Goal: Task Accomplishment & Management: Use online tool/utility

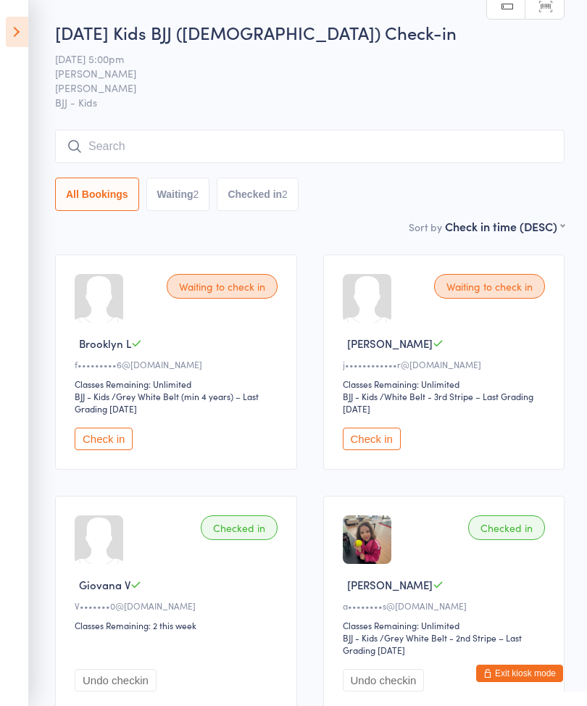
click at [10, 38] on icon at bounding box center [17, 32] width 22 height 30
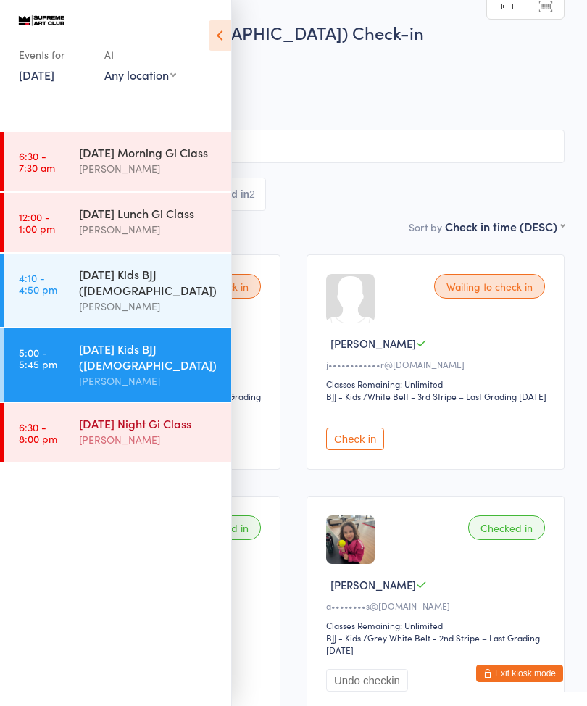
click at [146, 431] on div "[DATE] Night Gi Class" at bounding box center [149, 423] width 140 height 16
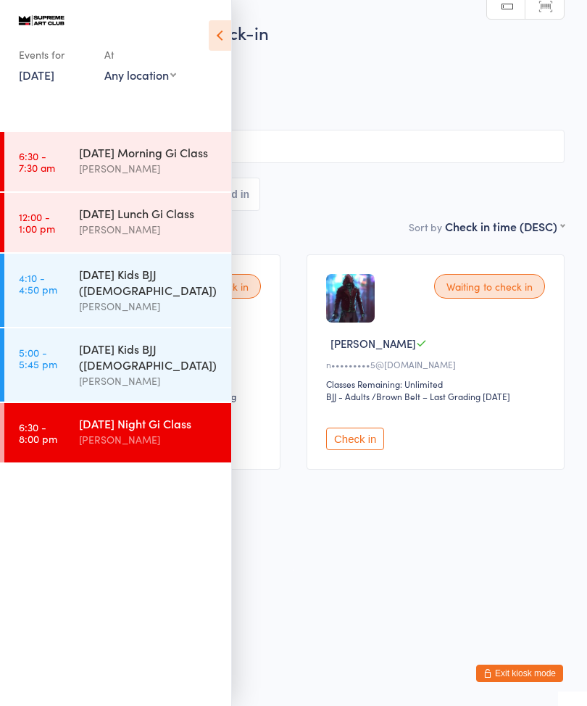
click at [212, 34] on icon at bounding box center [220, 35] width 22 height 30
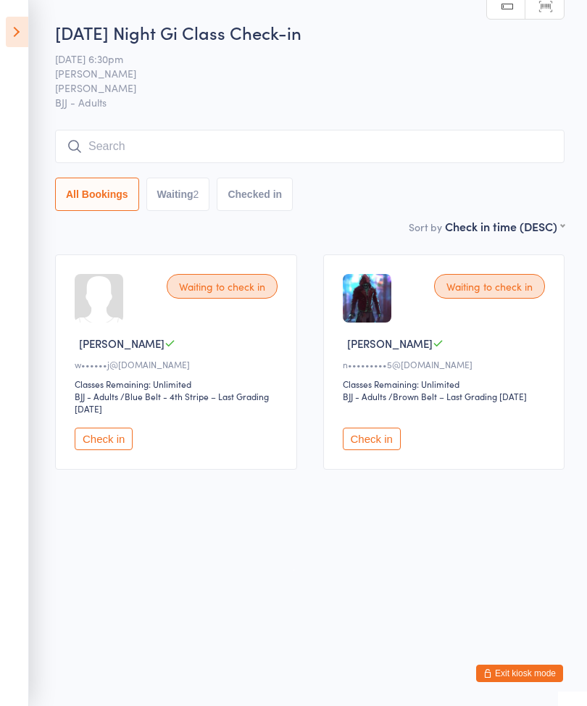
click at [380, 450] on button "Check in" at bounding box center [372, 439] width 58 height 22
click at [170, 153] on input "search" at bounding box center [310, 146] width 510 height 33
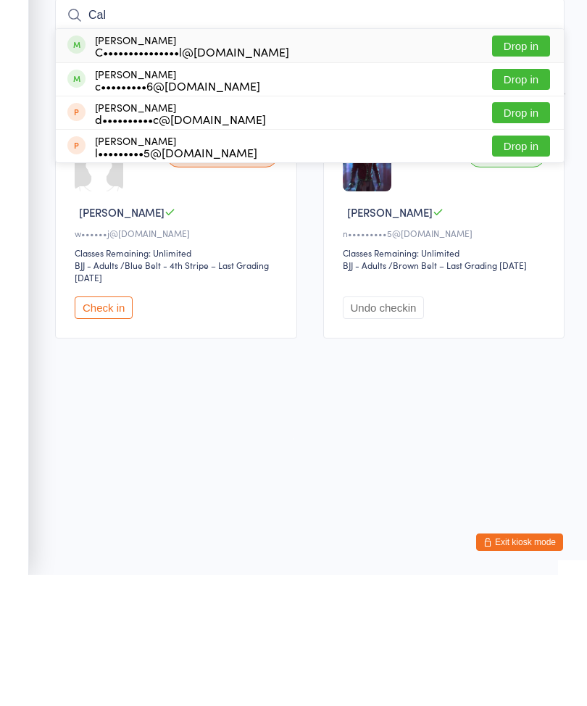
type input "Cal"
click at [529, 167] on button "Drop in" at bounding box center [521, 177] width 58 height 21
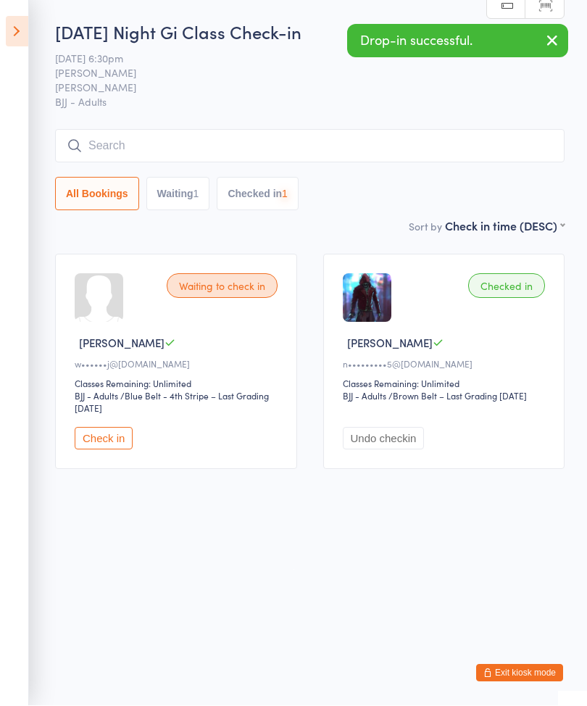
scroll to position [1, 0]
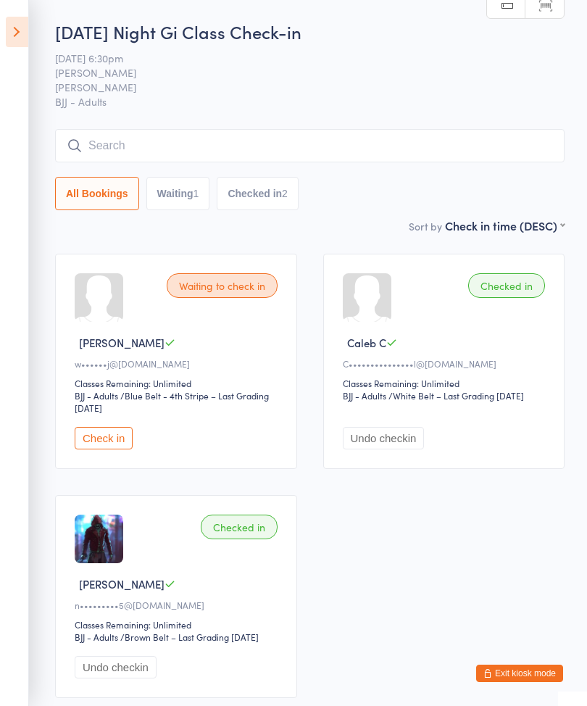
click at [310, 146] on input "search" at bounding box center [310, 145] width 510 height 33
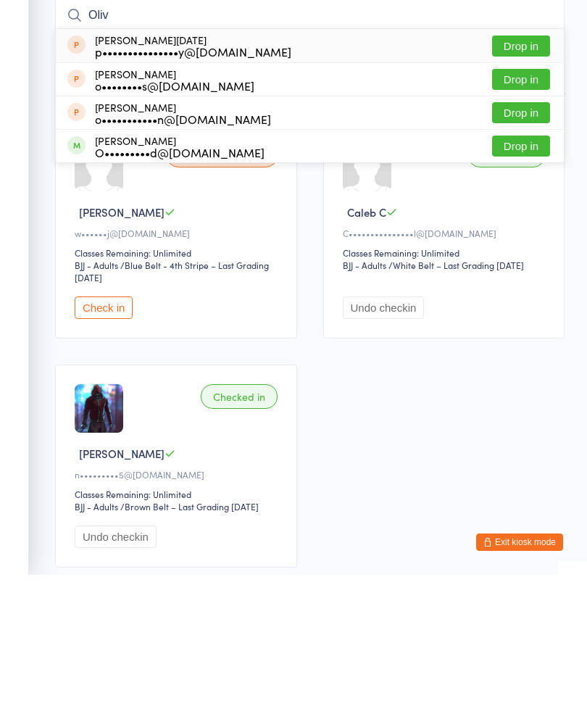
type input "Oliv"
click at [516, 267] on button "Drop in" at bounding box center [521, 277] width 58 height 21
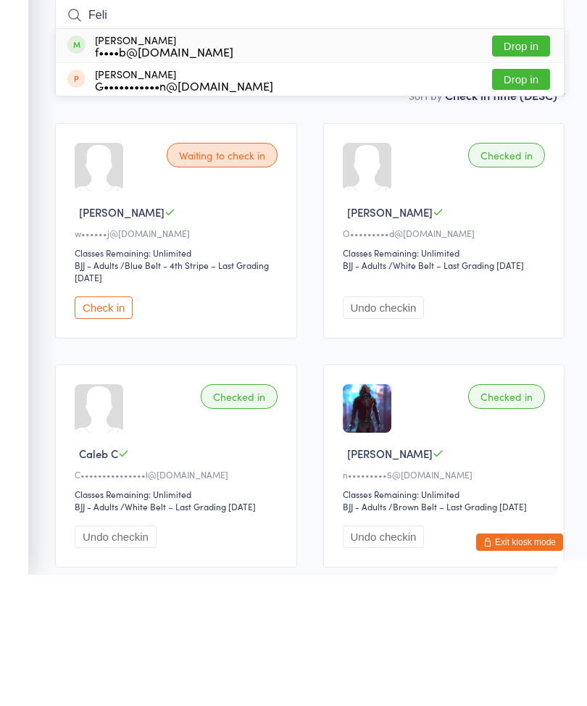
type input "Feli"
click at [520, 167] on button "Drop in" at bounding box center [521, 177] width 58 height 21
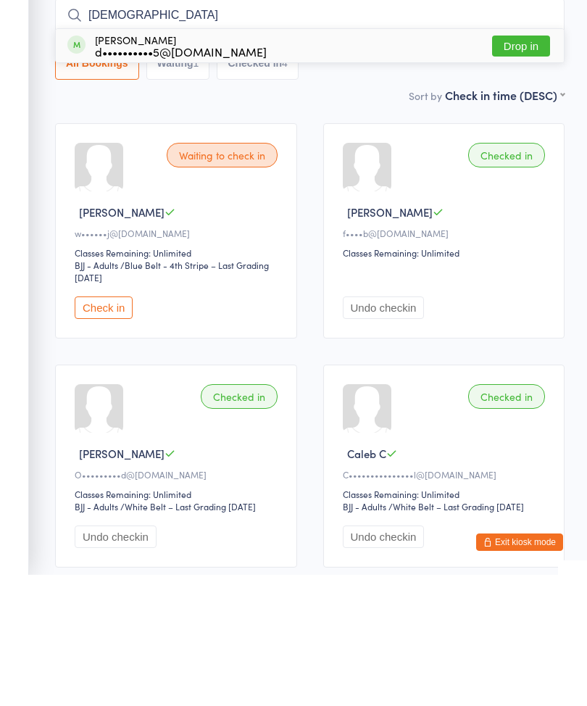
type input "[DEMOGRAPHIC_DATA]"
click at [523, 167] on button "Drop in" at bounding box center [521, 177] width 58 height 21
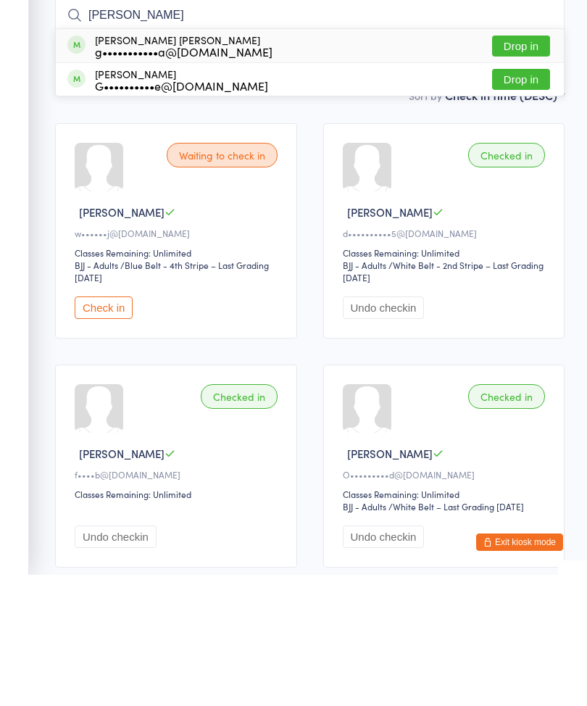
type input "[PERSON_NAME]"
click at [518, 200] on button "Drop in" at bounding box center [521, 210] width 58 height 21
